Goal: Book appointment/travel/reservation

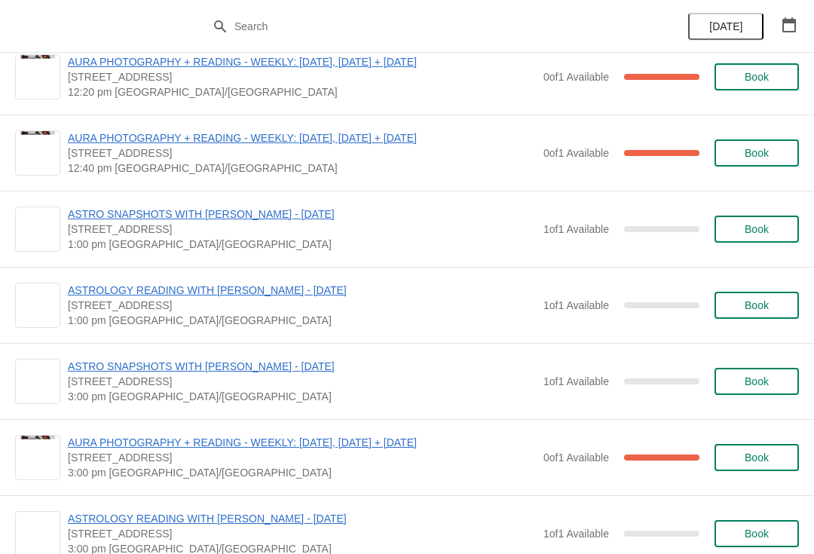
scroll to position [775, 0]
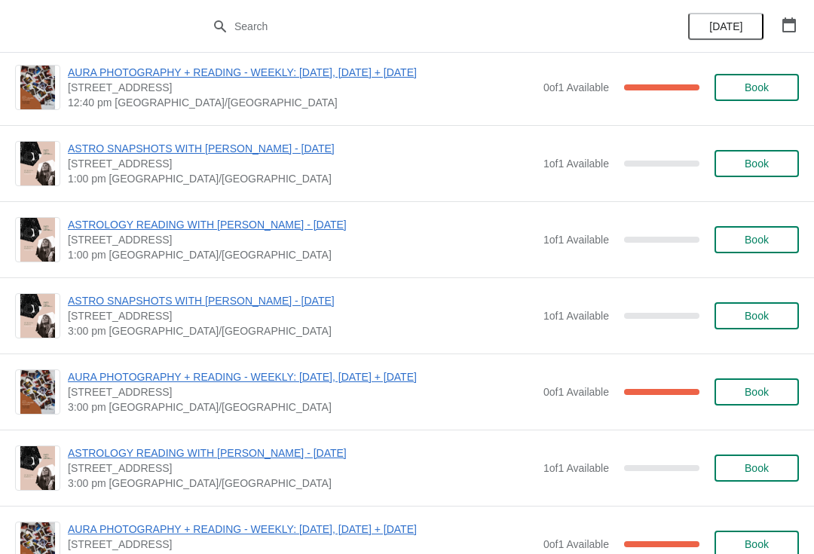
click at [762, 326] on button "Book" at bounding box center [757, 315] width 84 height 27
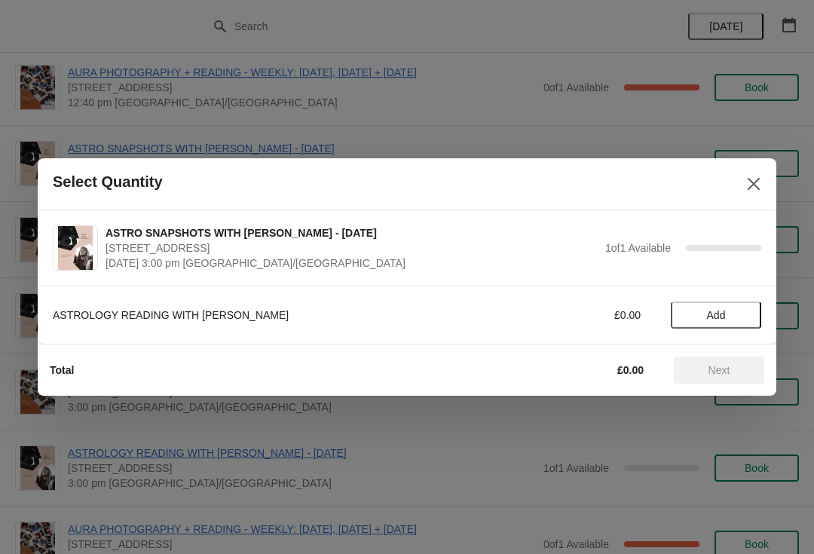
click at [720, 309] on span "Add" at bounding box center [716, 315] width 19 height 12
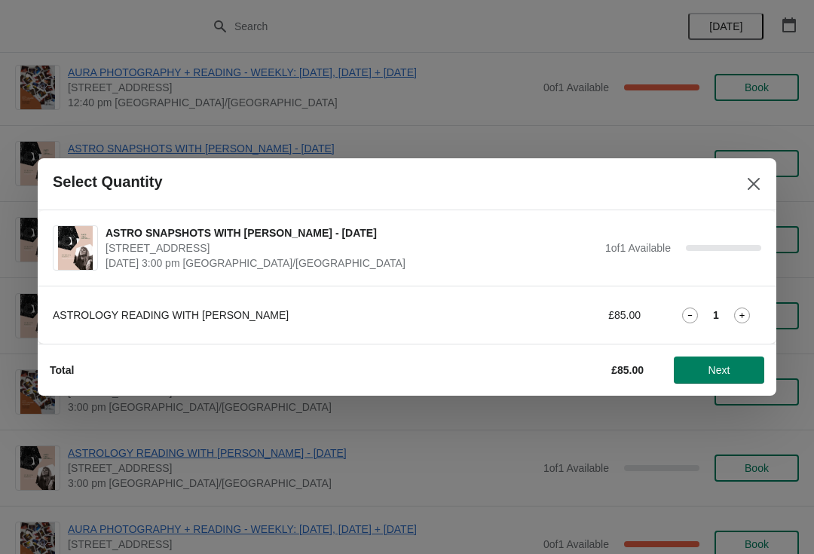
click at [733, 380] on button "Next" at bounding box center [719, 370] width 90 height 27
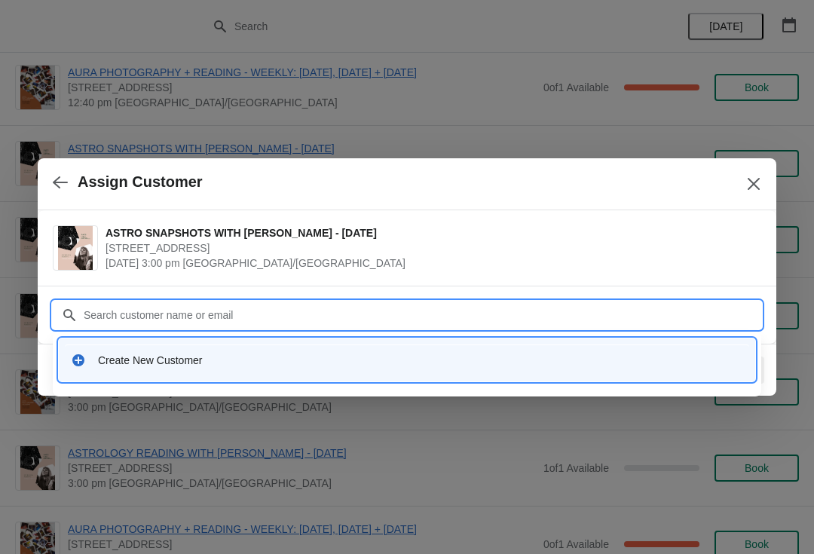
click at [76, 364] on icon at bounding box center [78, 360] width 12 height 12
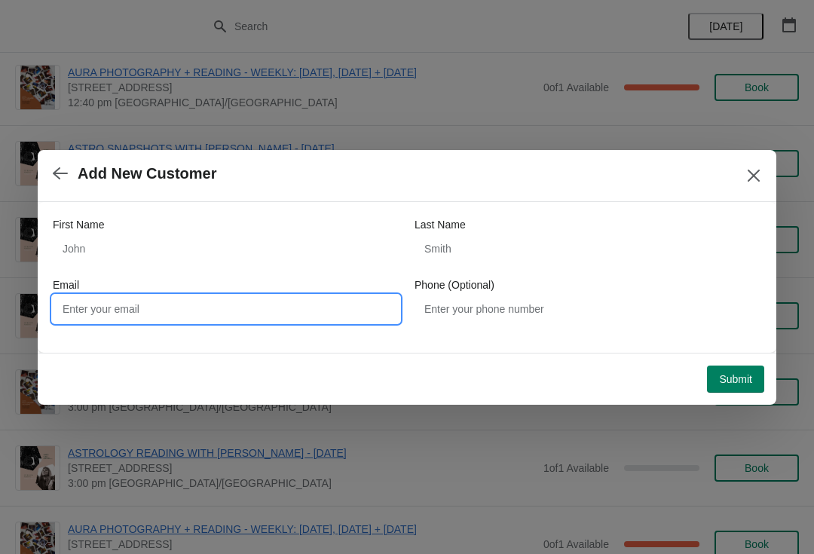
click at [245, 304] on input "Email" at bounding box center [226, 309] width 347 height 27
type input "Charlie@sheslostcontrol.co.uk"
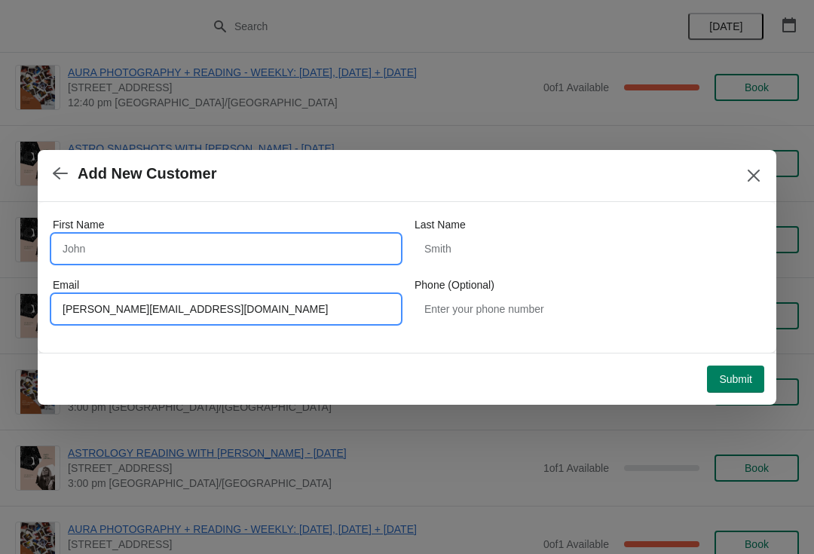
click at [250, 240] on input "First Name" at bounding box center [226, 248] width 347 height 27
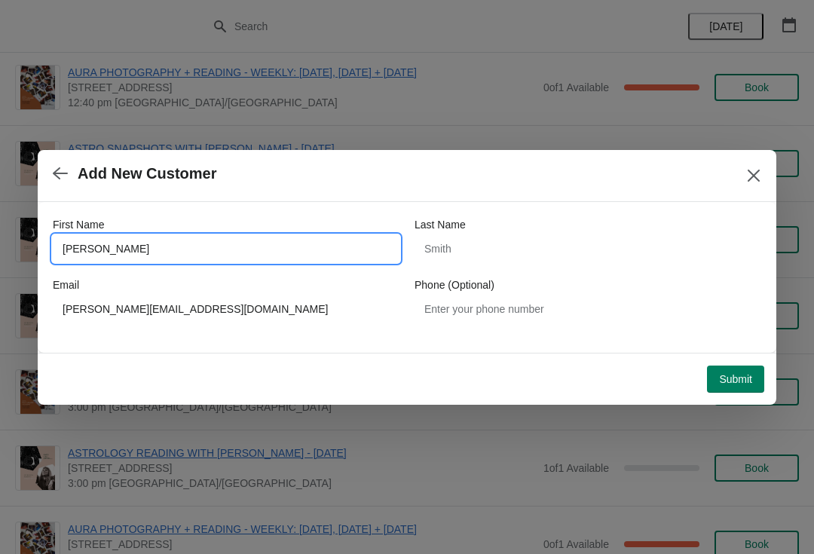
type input "Charlie"
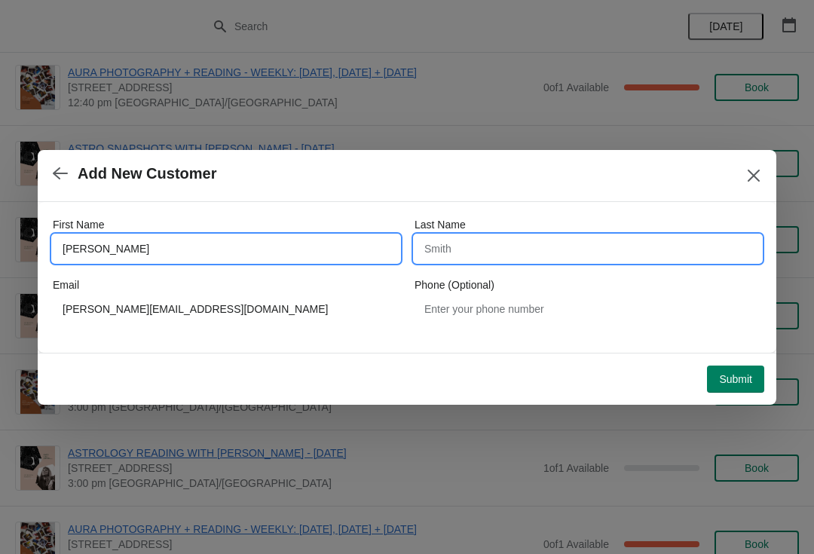
click at [492, 260] on input "Last Name" at bounding box center [588, 248] width 347 height 27
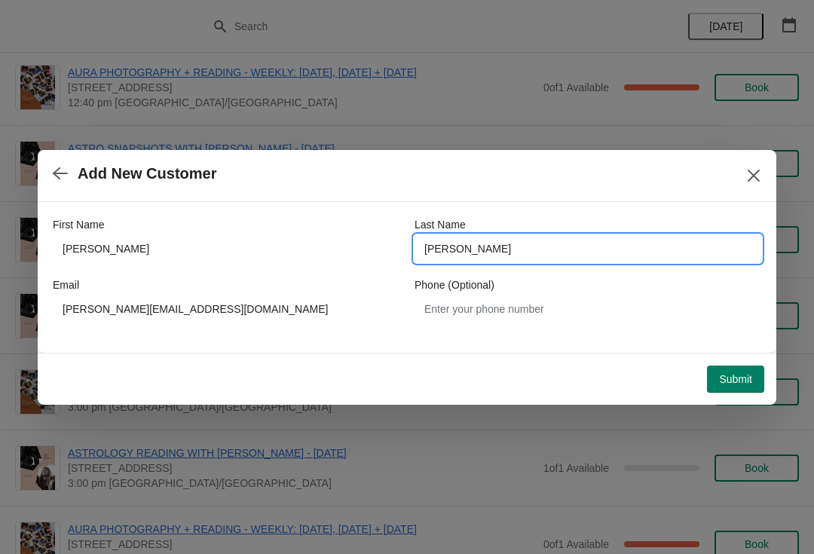
type input "Robinson"
click at [729, 366] on button "Submit" at bounding box center [735, 379] width 57 height 27
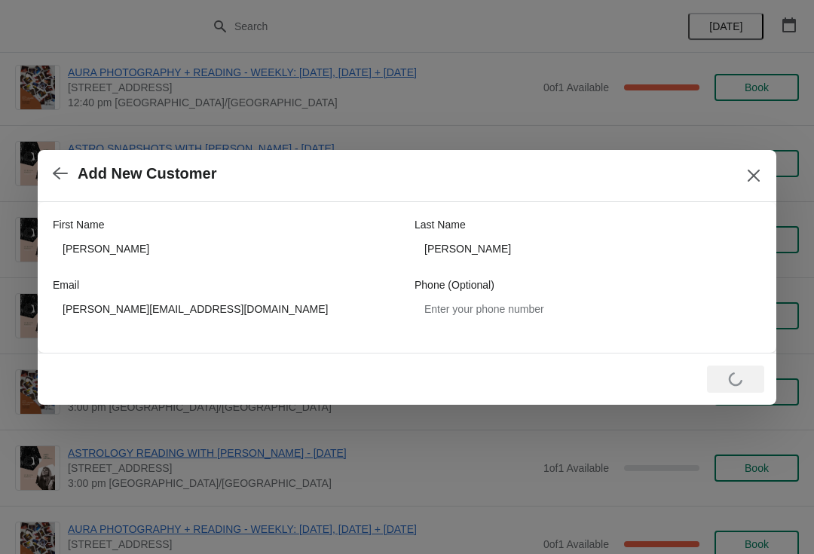
click at [756, 169] on icon "Close" at bounding box center [753, 175] width 15 height 15
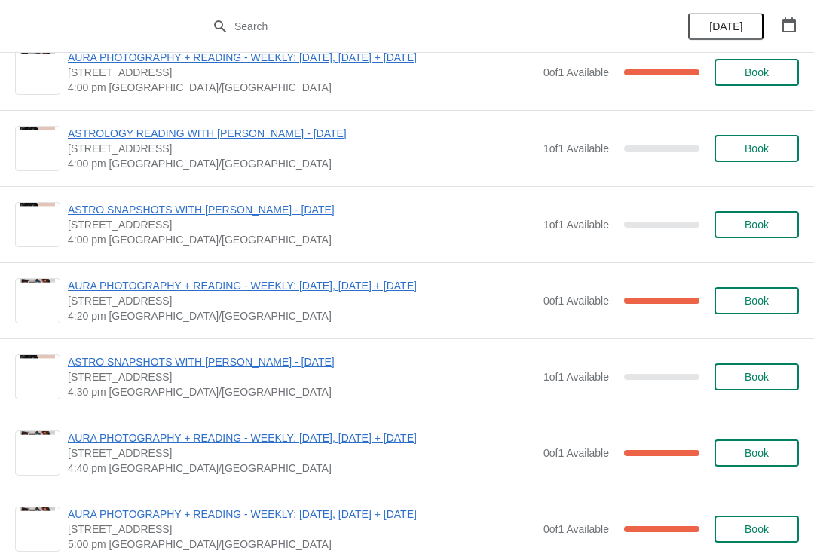
scroll to position [1251, 0]
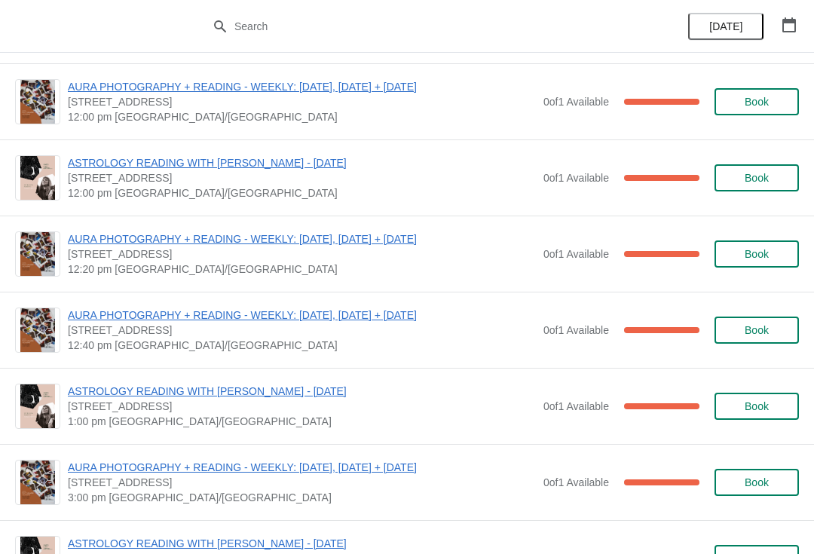
scroll to position [379, 0]
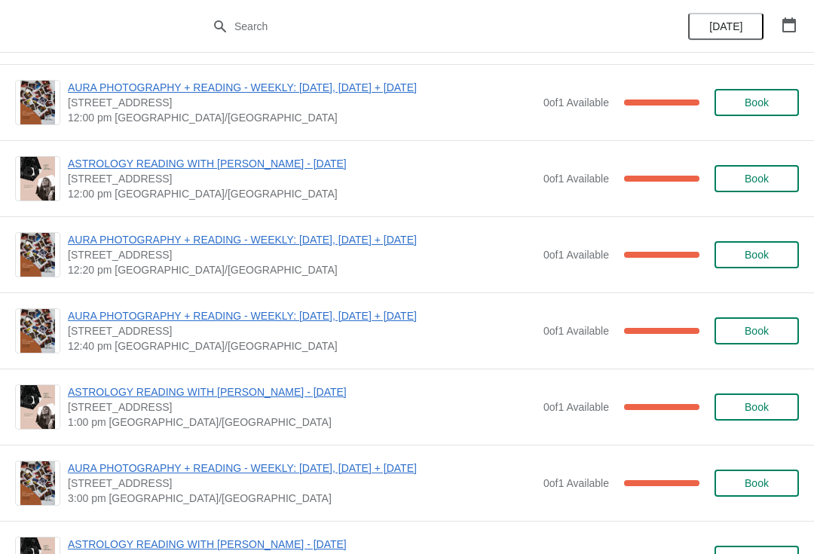
click at [300, 164] on span "ASTROLOGY READING WITH [PERSON_NAME] - [DATE]" at bounding box center [302, 163] width 468 height 15
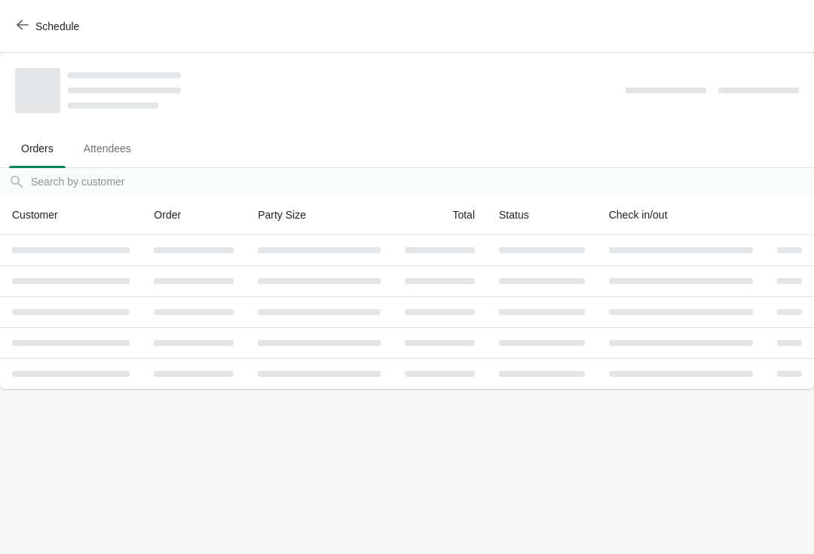
scroll to position [0, 0]
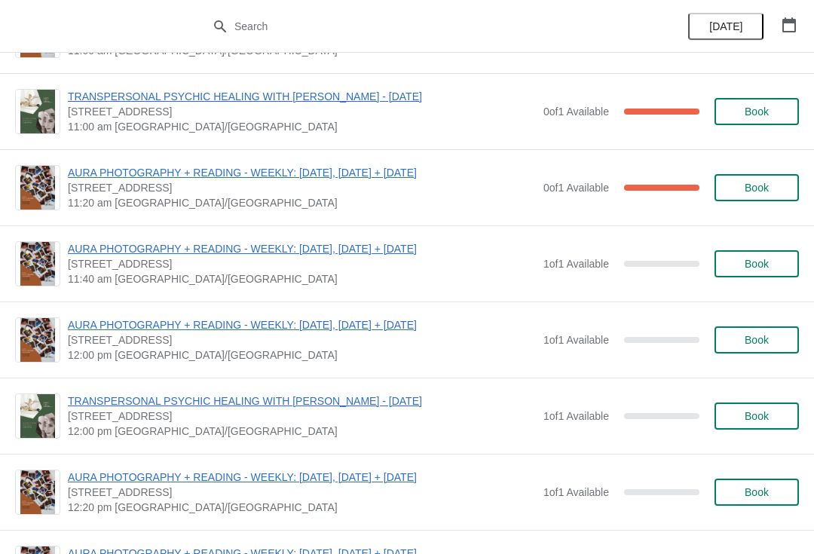
scroll to position [1941, 0]
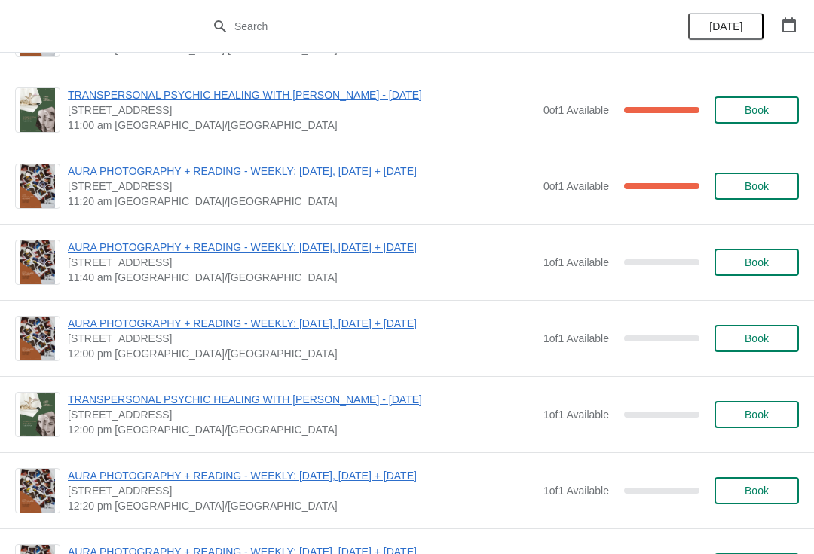
click at [757, 255] on button "Book" at bounding box center [757, 262] width 84 height 27
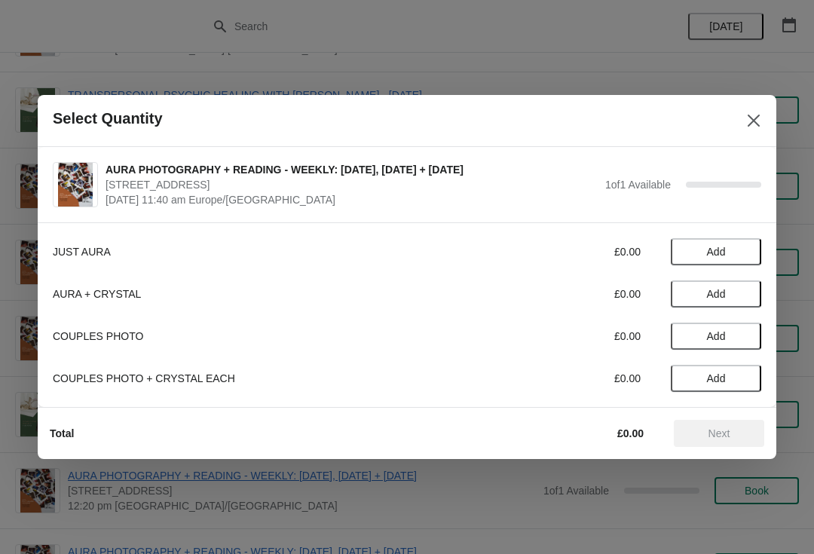
click at [710, 239] on button "Add" at bounding box center [716, 251] width 90 height 27
click at [728, 255] on div "1" at bounding box center [716, 252] width 90 height 16
click at [740, 422] on button "Next" at bounding box center [719, 433] width 90 height 27
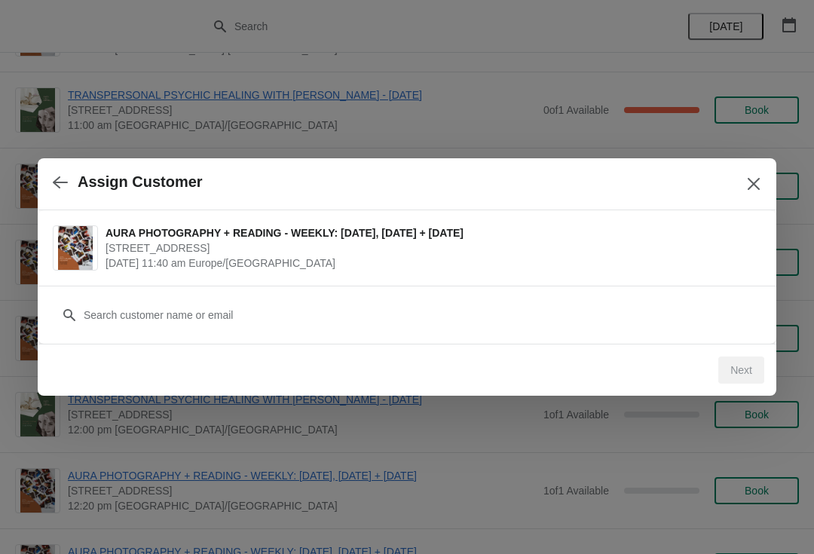
click at [763, 188] on button "Close" at bounding box center [753, 183] width 27 height 27
